Goal: Obtain resource: Obtain resource

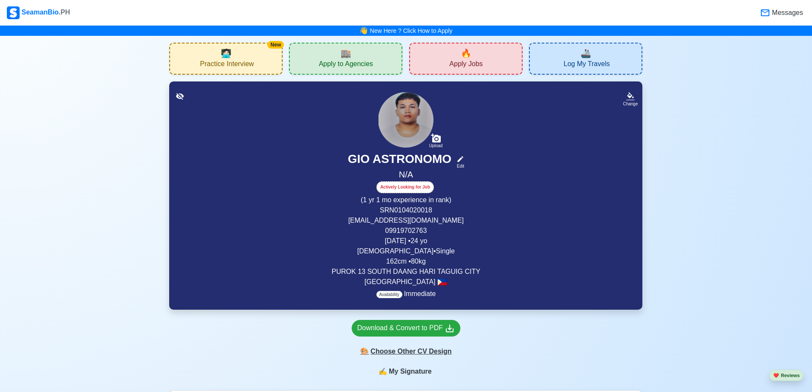
click at [427, 346] on div "🎨 Choose Other CV Design" at bounding box center [406, 351] width 109 height 16
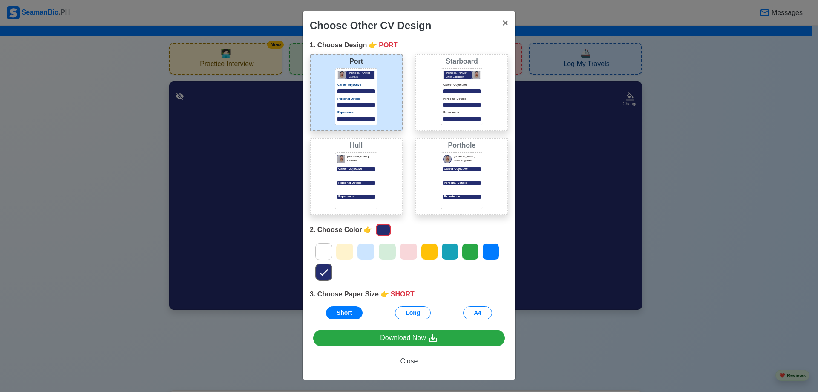
scroll to position [2, 0]
click at [463, 311] on button "A4" at bounding box center [477, 312] width 29 height 13
click at [456, 187] on div at bounding box center [461, 189] width 37 height 4
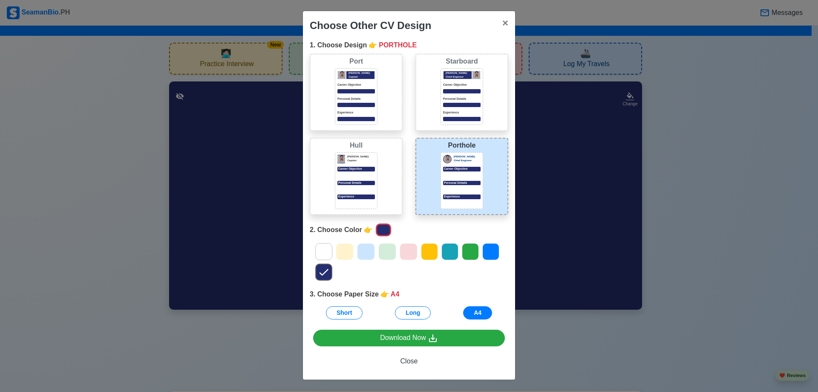
click at [465, 133] on div "Starboard [PERSON_NAME] Chief Engineer Career Objective Personal Details Experi…" at bounding box center [462, 96] width 106 height 84
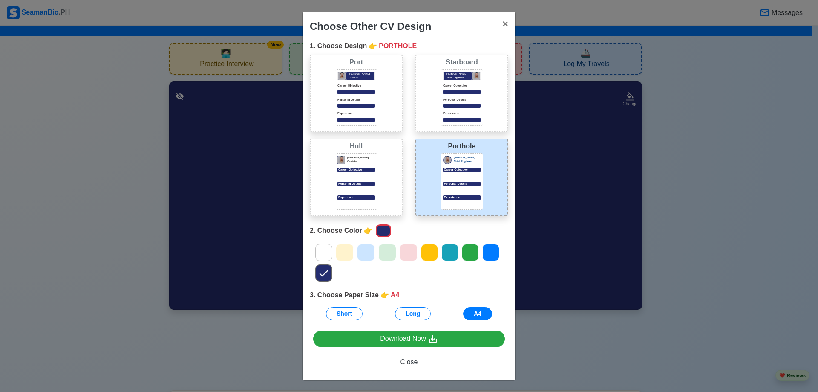
scroll to position [0, 0]
click at [435, 89] on div "Starboard [PERSON_NAME] Chief Engineer Career Objective Personal Details Experi…" at bounding box center [461, 93] width 93 height 77
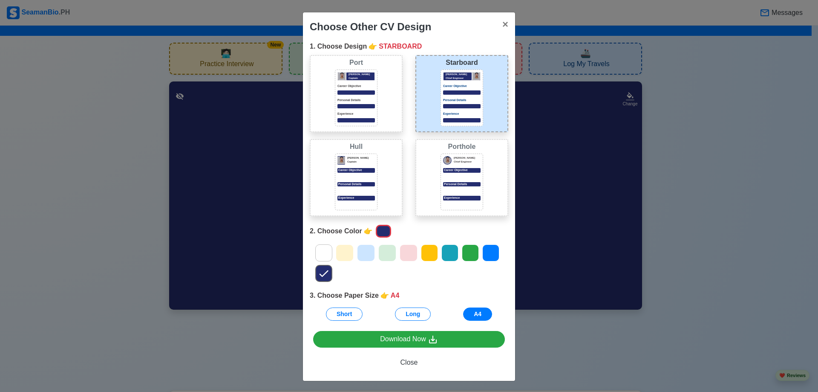
click at [360, 115] on p "Experience" at bounding box center [355, 114] width 37 height 5
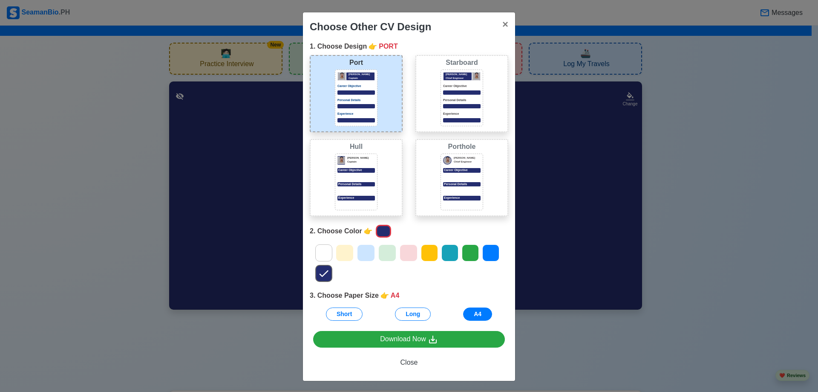
scroll to position [1, 0]
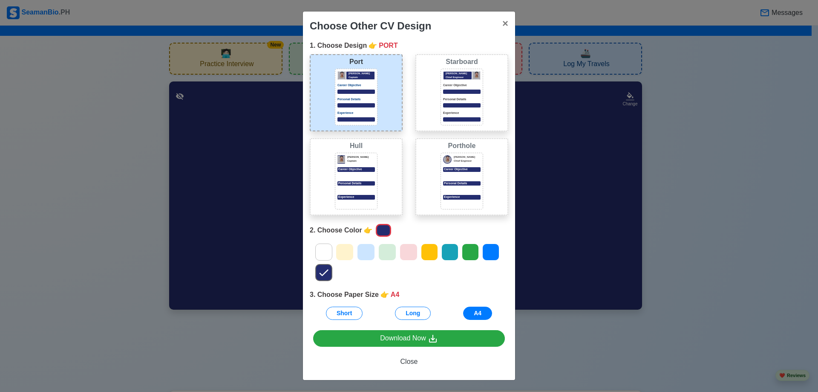
drag, startPoint x: 366, startPoint y: 163, endPoint x: 404, endPoint y: 300, distance: 141.9
click at [366, 163] on div "[PERSON_NAME] Captain Career Objective Personal Details Experience" at bounding box center [356, 181] width 43 height 57
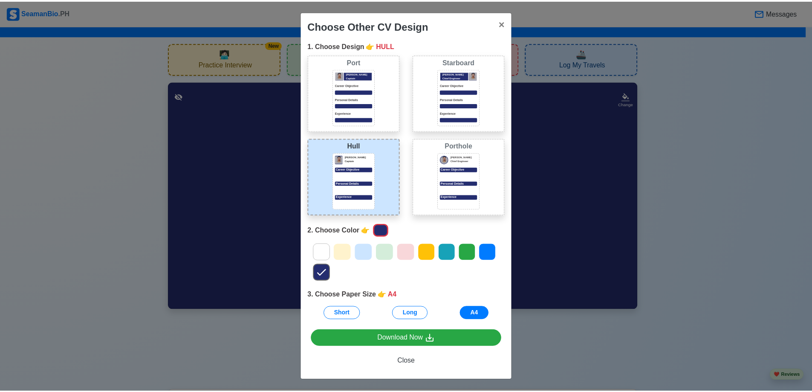
scroll to position [2, 0]
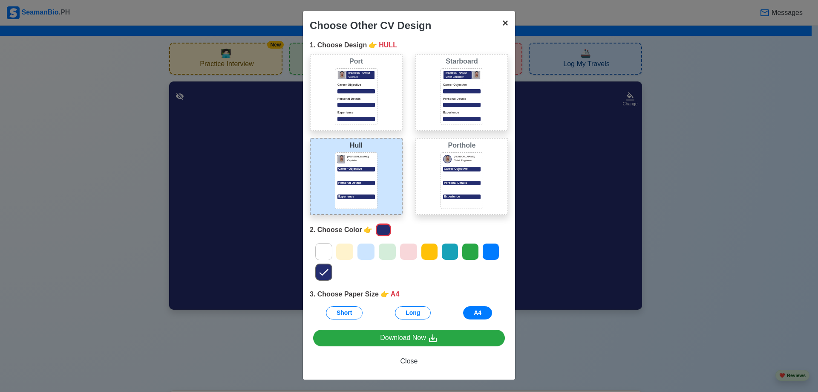
click at [502, 26] on span "×" at bounding box center [505, 23] width 6 height 12
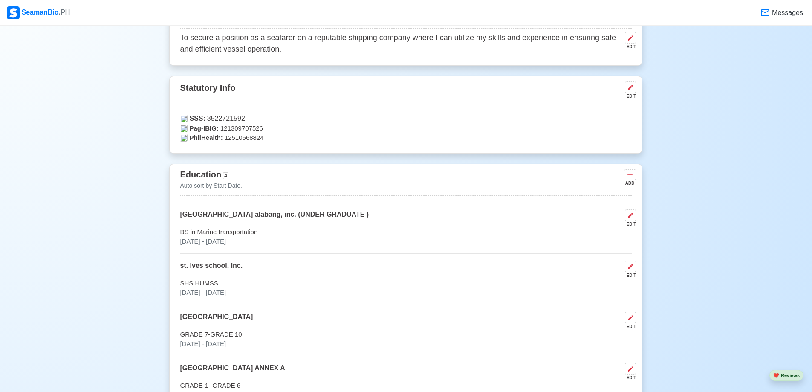
scroll to position [213, 0]
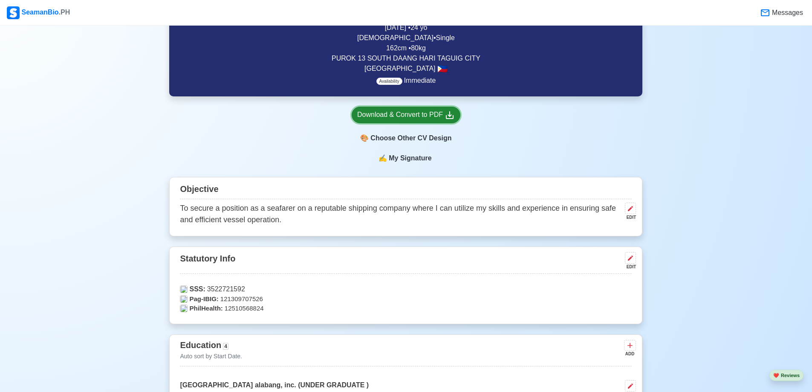
click at [448, 112] on icon at bounding box center [449, 115] width 10 height 10
